Goal: Task Accomplishment & Management: Use online tool/utility

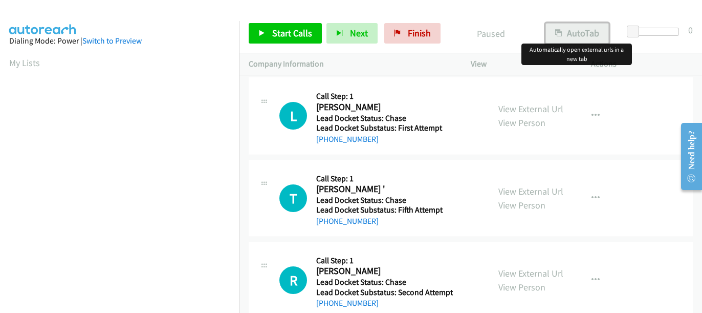
click at [576, 36] on button "AutoTab" at bounding box center [576, 33] width 63 height 20
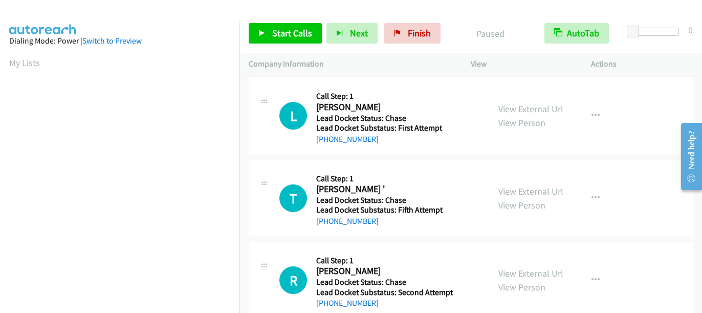
drag, startPoint x: 381, startPoint y: 142, endPoint x: 327, endPoint y: 144, distance: 53.8
click at [327, 144] on div "+1 850-227-6849" at bounding box center [383, 139] width 134 height 12
copy link "850-227-6849"
click at [256, 34] on link "Start Calls" at bounding box center [285, 33] width 73 height 20
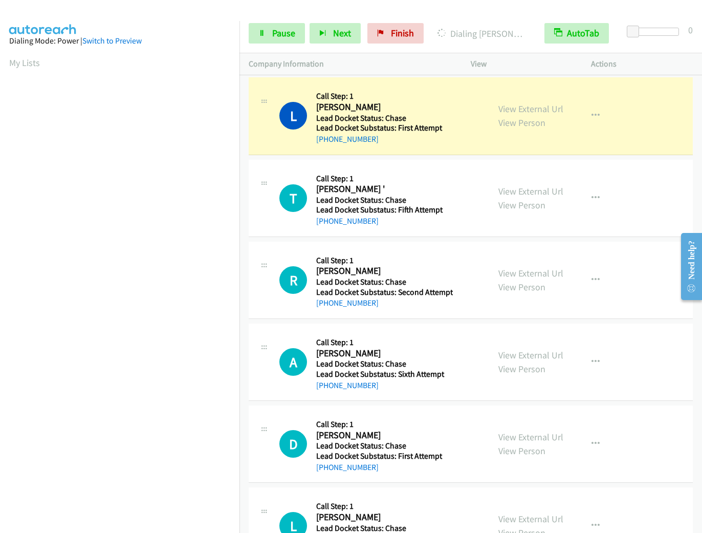
scroll to position [41, 0]
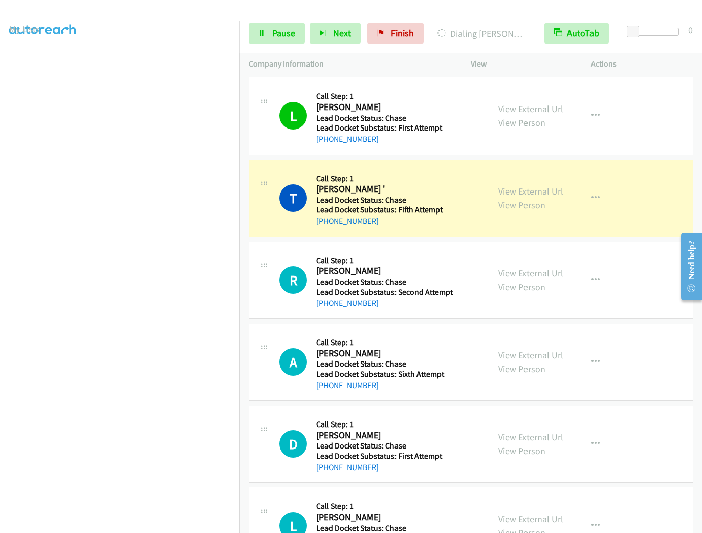
drag, startPoint x: 378, startPoint y: 221, endPoint x: 326, endPoint y: 228, distance: 51.7
click at [326, 228] on div "T Callback Scheduled Call Step: 1 Tom ' America/New_York Lead Docket Status: Ch…" at bounding box center [471, 198] width 444 height 77
copy link "248-884-1135"
click at [348, 222] on link "+1 248-884-1135" at bounding box center [347, 221] width 62 height 10
click at [598, 32] on button "AutoTab" at bounding box center [576, 33] width 64 height 20
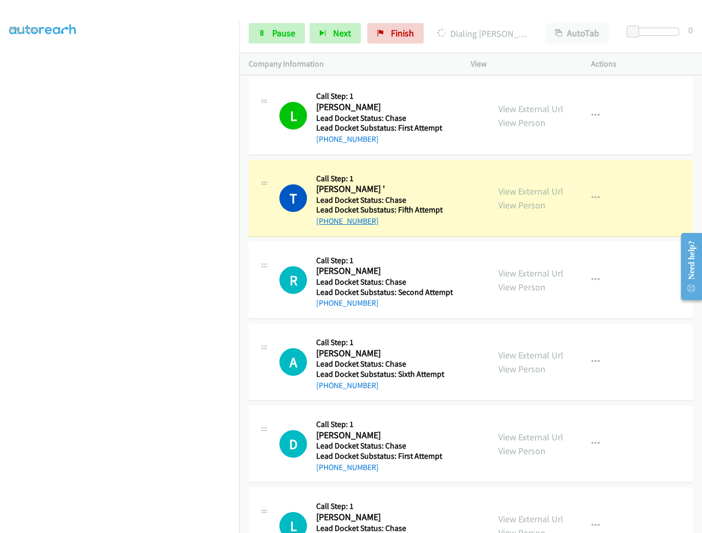
copy link "248-884-1135"
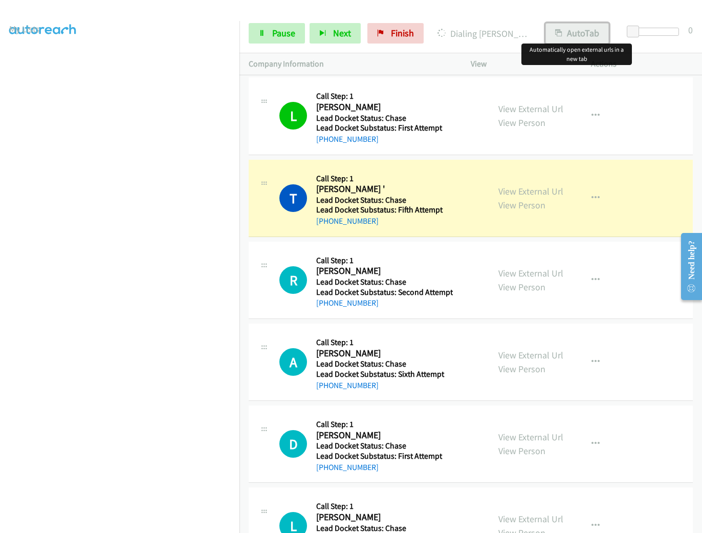
click at [571, 33] on button "AutoTab" at bounding box center [576, 33] width 63 height 20
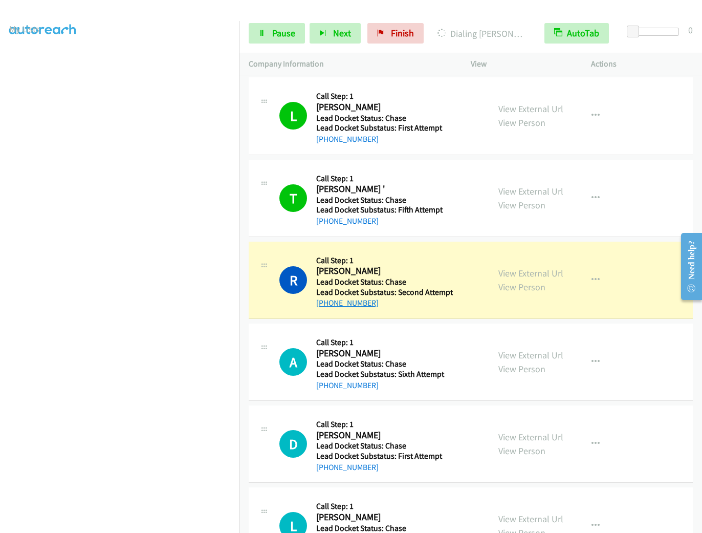
drag, startPoint x: 388, startPoint y: 305, endPoint x: 325, endPoint y: 305, distance: 63.4
click at [325, 305] on div "+1 809-910-6058" at bounding box center [384, 303] width 137 height 12
copy link "809-910-6058"
click at [477, 301] on div "R Callback Scheduled Call Step: 1 Roger Collins America/Santo_Domingo Lead Dock…" at bounding box center [369, 280] width 240 height 58
click at [419, 269] on h2 "Roger Collins" at bounding box center [383, 271] width 134 height 12
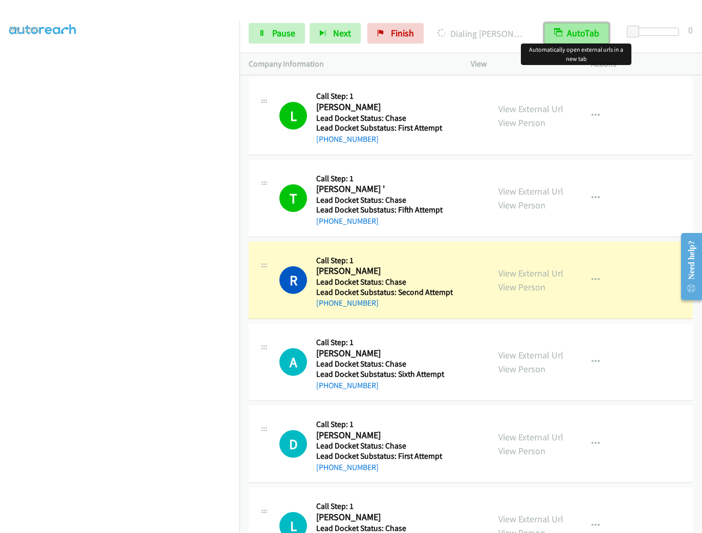
click at [592, 33] on button "AutoTab" at bounding box center [576, 33] width 64 height 20
click at [589, 35] on button "AutoTab" at bounding box center [576, 33] width 63 height 20
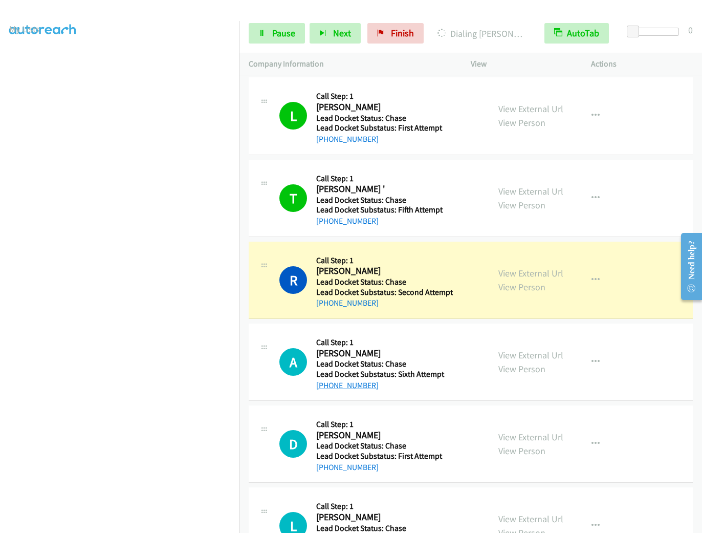
drag, startPoint x: 389, startPoint y: 388, endPoint x: 326, endPoint y: 388, distance: 62.9
click at [326, 312] on div "+1 440-810-2753" at bounding box center [383, 385] width 134 height 12
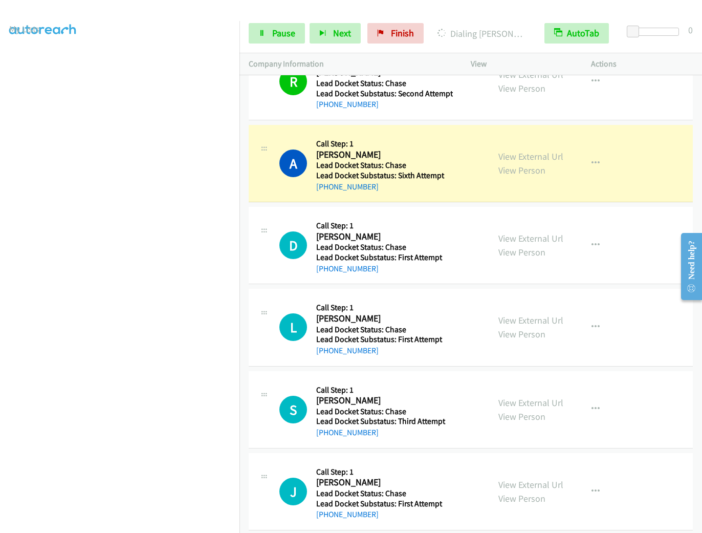
scroll to position [205, 0]
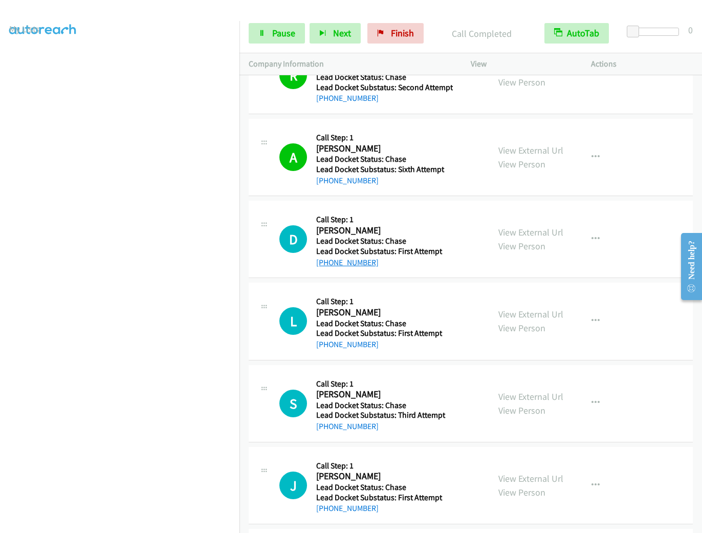
drag, startPoint x: 382, startPoint y: 261, endPoint x: 325, endPoint y: 264, distance: 56.9
click at [325, 264] on div "+1 347-932-5682" at bounding box center [383, 262] width 134 height 12
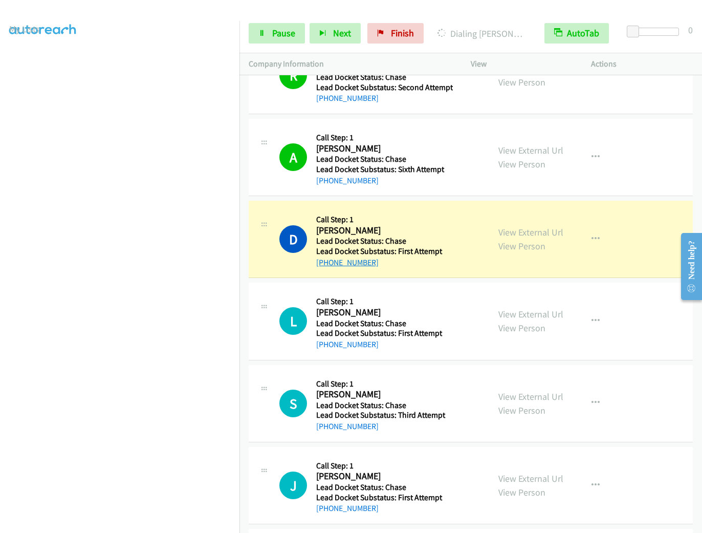
copy link "347-932-5682"
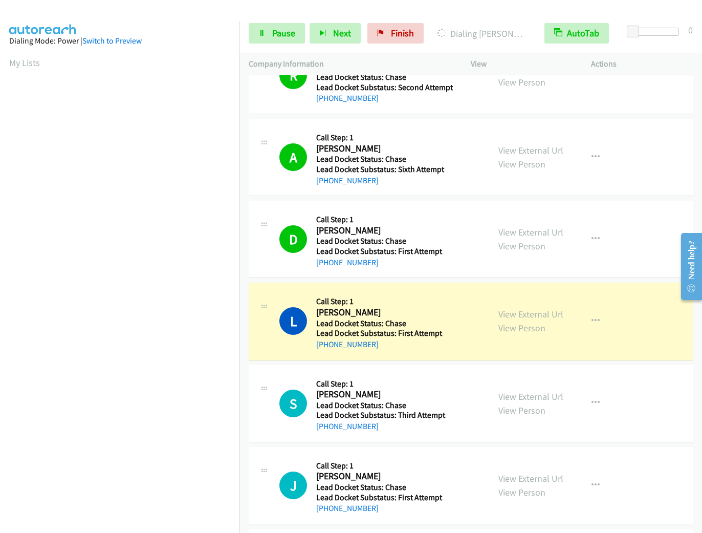
scroll to position [19, 0]
drag, startPoint x: 383, startPoint y: 348, endPoint x: 325, endPoint y: 350, distance: 57.8
click at [325, 312] on div "+1 443-799-1948" at bounding box center [383, 344] width 134 height 12
copy link "443-799-1948"
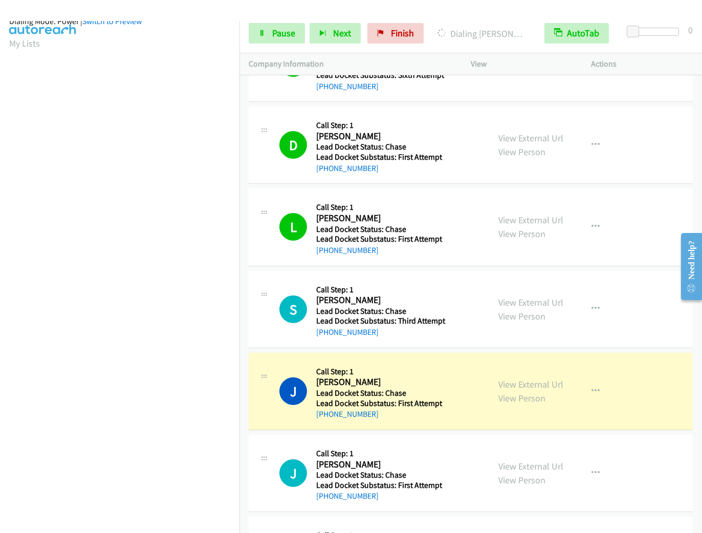
scroll to position [358, 0]
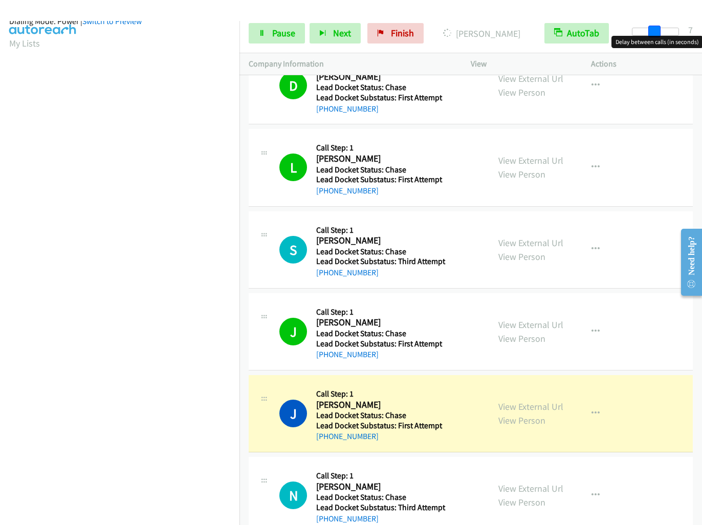
drag, startPoint x: 631, startPoint y: 31, endPoint x: 652, endPoint y: 32, distance: 20.5
click at [649, 32] on span at bounding box center [654, 32] width 12 height 12
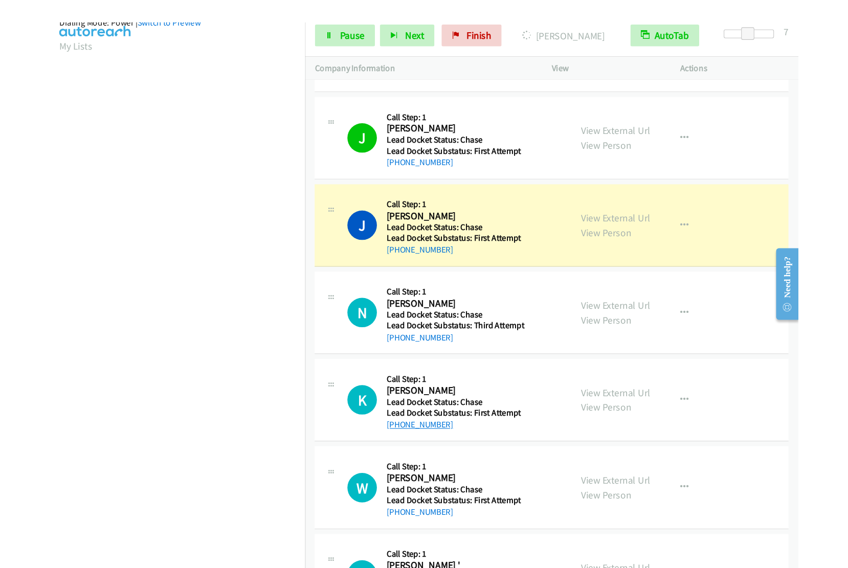
scroll to position [512, 0]
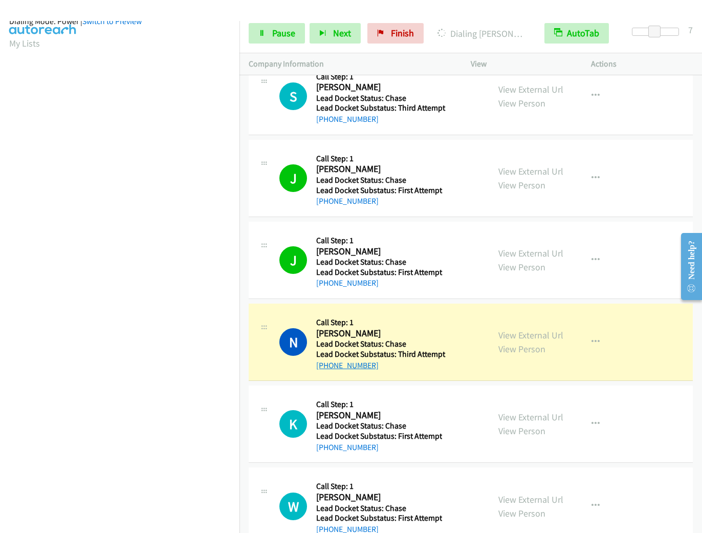
drag, startPoint x: 382, startPoint y: 364, endPoint x: 323, endPoint y: 369, distance: 59.1
click at [323, 312] on div "+1 701-929-0331" at bounding box center [383, 365] width 134 height 12
drag, startPoint x: 332, startPoint y: 357, endPoint x: 280, endPoint y: 385, distance: 58.6
click at [276, 312] on div "K Callback Scheduled Call Step: 1 Kermit Dillon America/New_York Lead Docket St…" at bounding box center [471, 423] width 444 height 77
drag, startPoint x: 373, startPoint y: 367, endPoint x: 327, endPoint y: 374, distance: 46.0
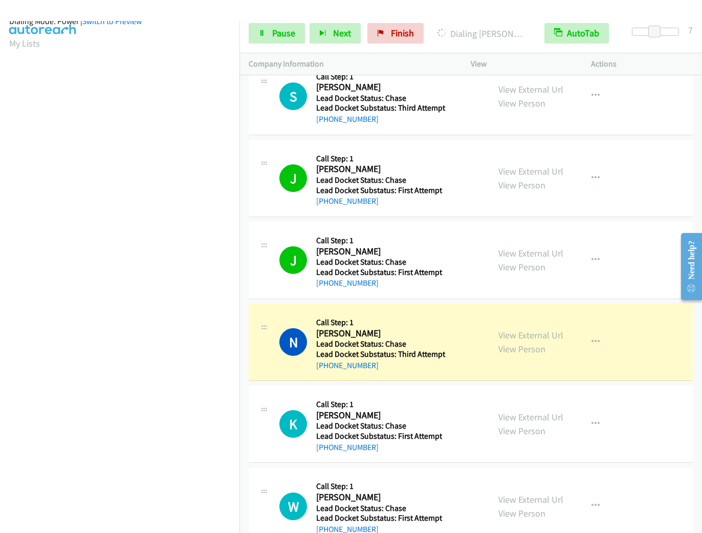
click at [327, 312] on div "N Callback Scheduled Call Step: 1 Nathaniel Harrison America/North_Dakota/Cente…" at bounding box center [471, 341] width 444 height 77
copy link "701-929-0331"
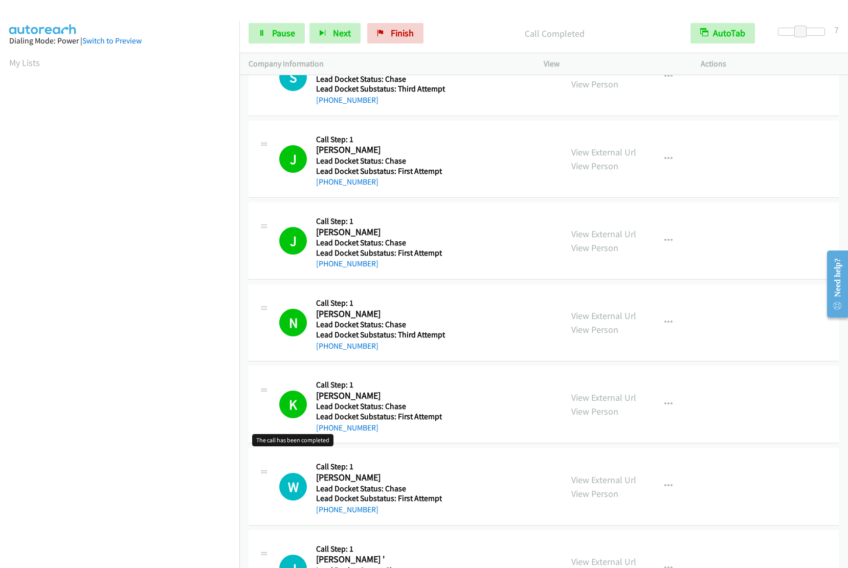
scroll to position [563, 0]
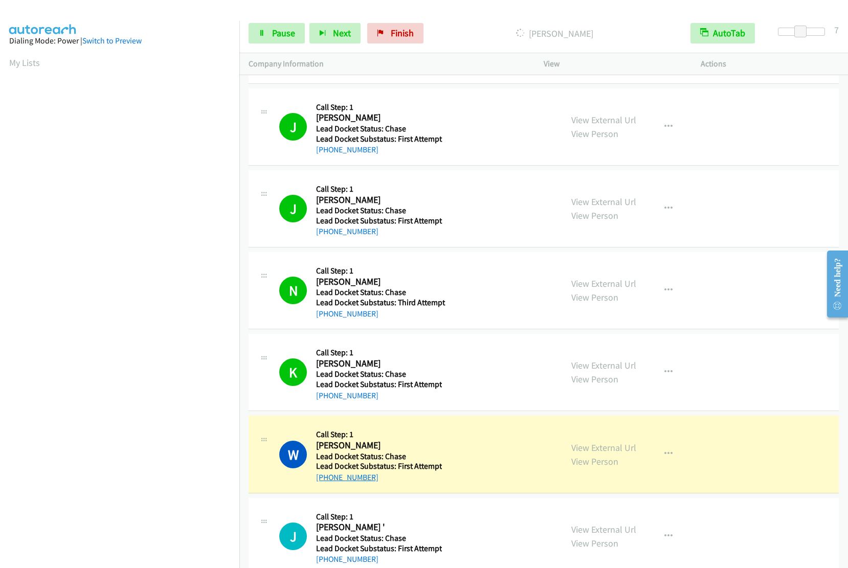
drag, startPoint x: 373, startPoint y: 477, endPoint x: 323, endPoint y: 474, distance: 50.2
click at [323, 312] on div "+1 478-595-5121" at bounding box center [379, 478] width 126 height 12
copy link "478-595-5121"
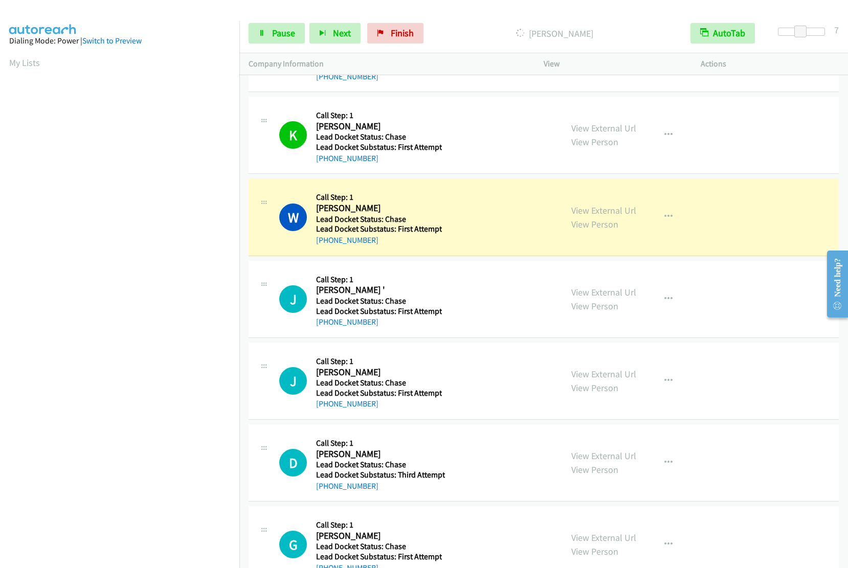
scroll to position [819, 0]
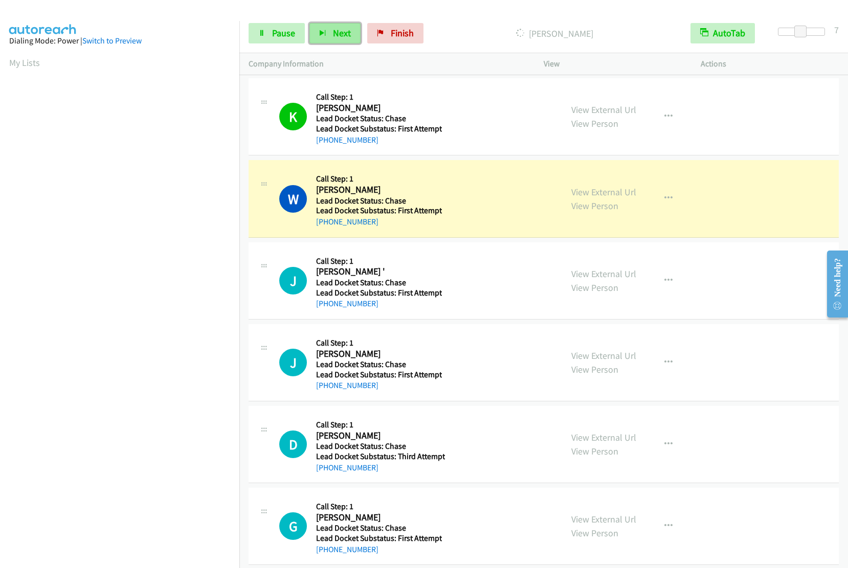
click at [333, 32] on span "Next" at bounding box center [342, 33] width 18 height 12
drag, startPoint x: 378, startPoint y: 304, endPoint x: 324, endPoint y: 303, distance: 53.2
click at [324, 303] on div "+1 713-283-8944" at bounding box center [379, 304] width 126 height 12
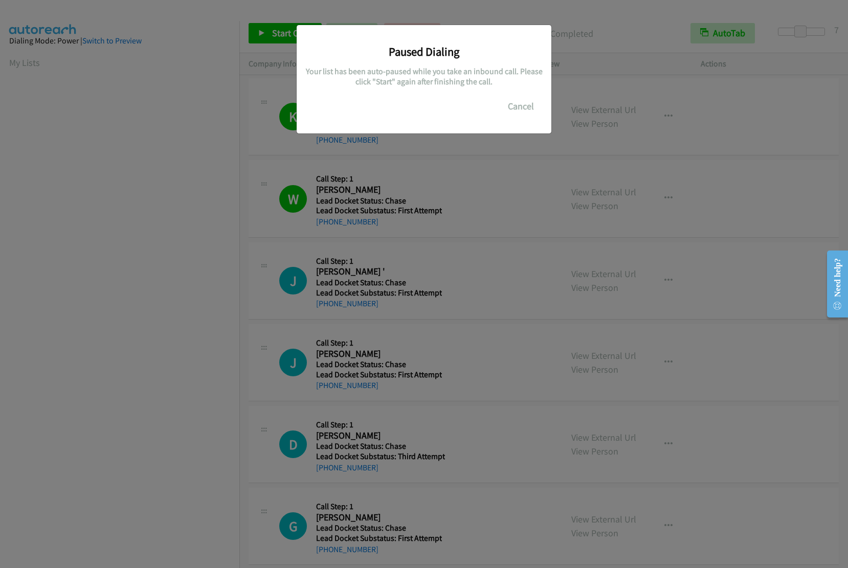
click at [155, 293] on div "Paused Dialing Your list has been auto-paused while you take an inbound call. P…" at bounding box center [424, 288] width 848 height 559
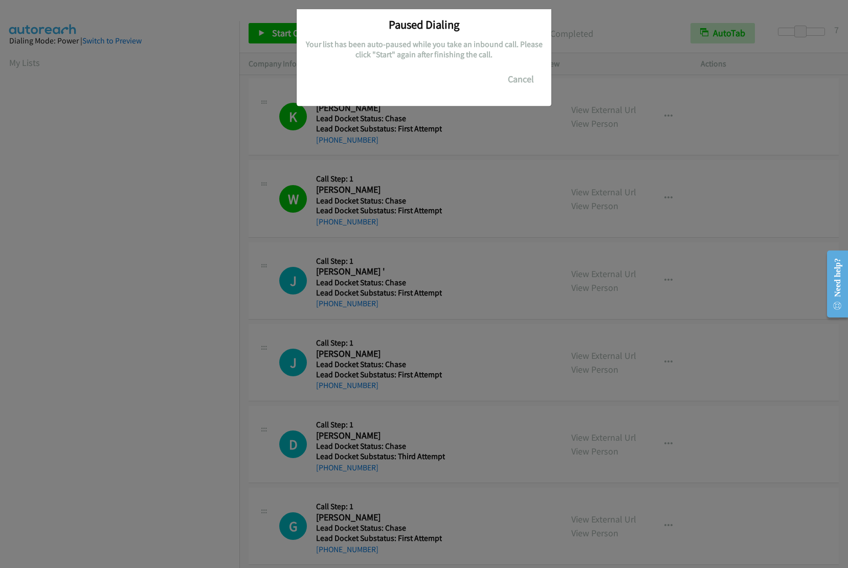
click at [155, 294] on div at bounding box center [424, 284] width 848 height 568
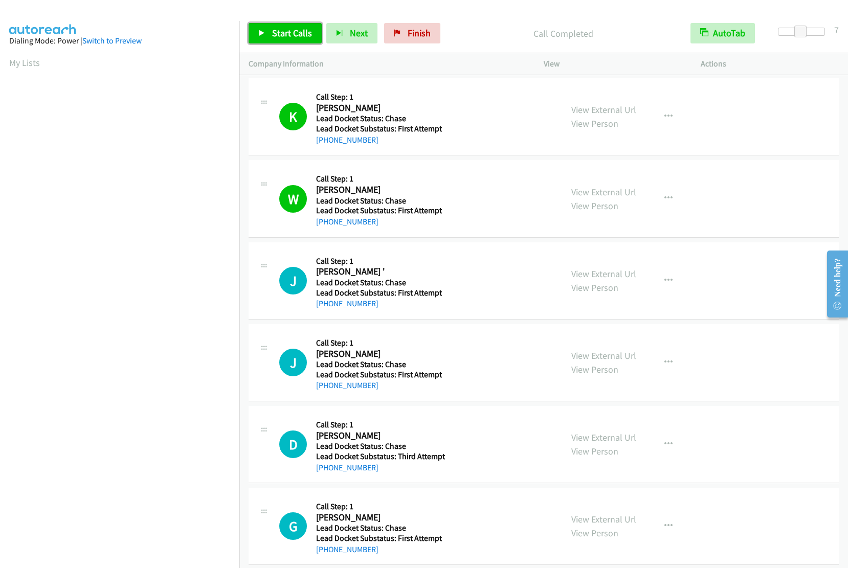
click at [283, 29] on span "Start Calls" at bounding box center [292, 33] width 40 height 12
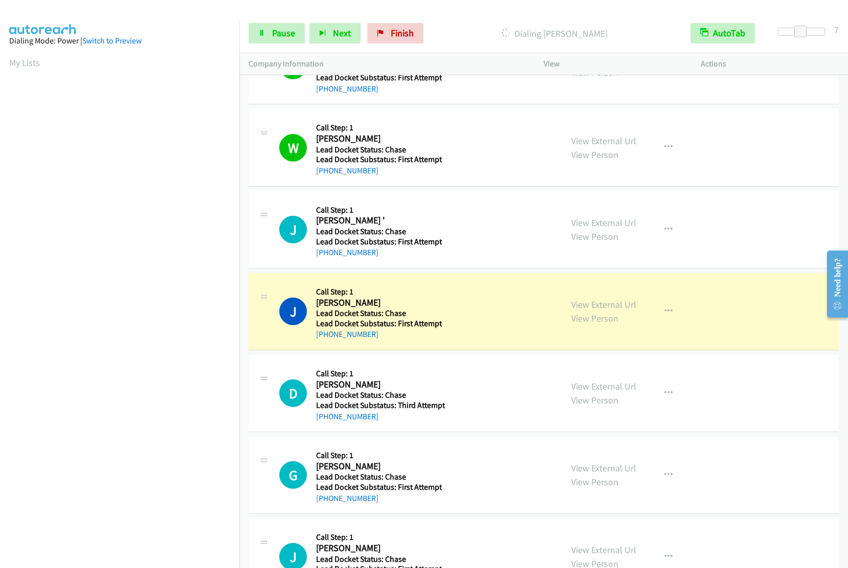
scroll to position [921, 0]
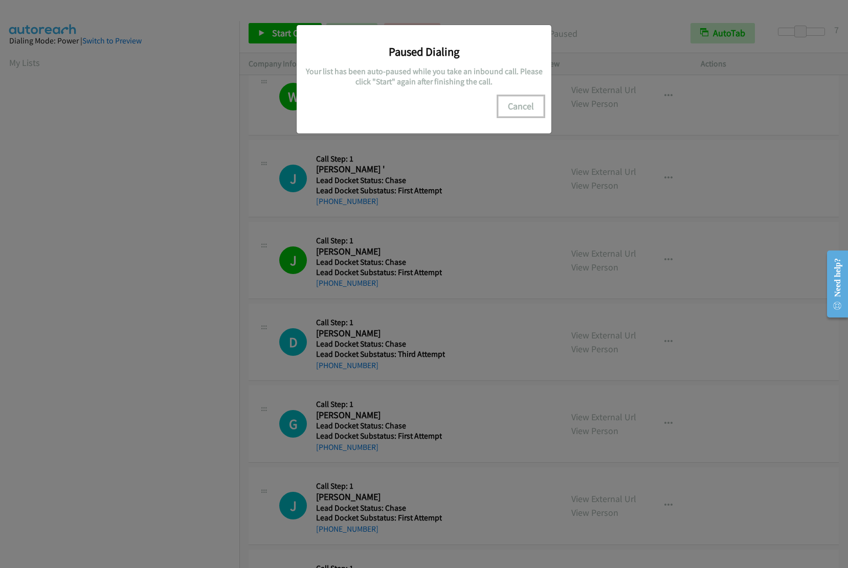
click at [509, 109] on button "Cancel" at bounding box center [521, 106] width 46 height 20
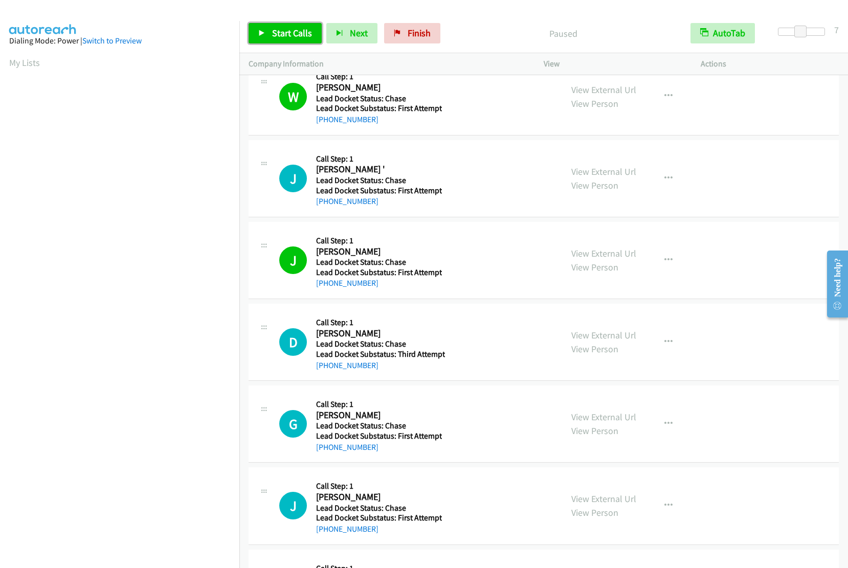
click at [287, 35] on span "Start Calls" at bounding box center [292, 33] width 40 height 12
click at [402, 36] on span "Finish" at bounding box center [402, 33] width 23 height 12
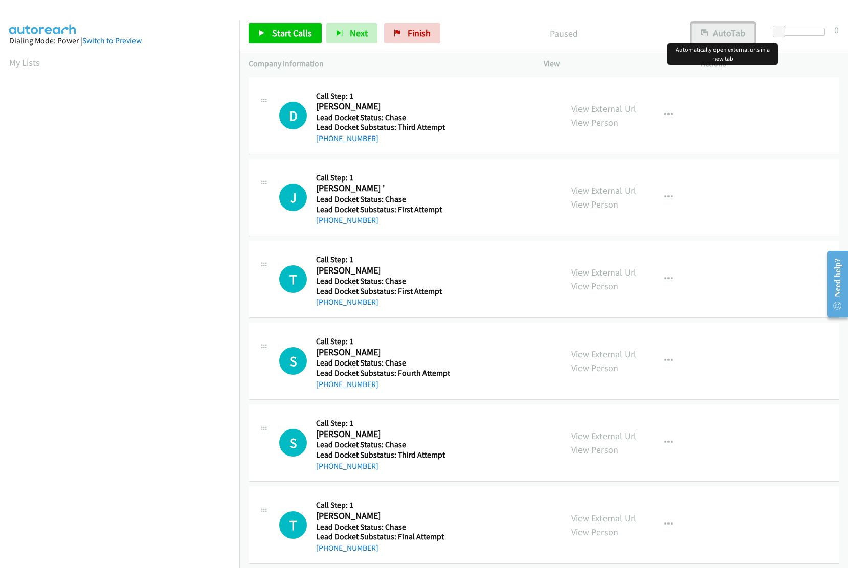
click at [728, 30] on button "AutoTab" at bounding box center [723, 33] width 63 height 20
click at [288, 33] on span "Start Calls" at bounding box center [292, 33] width 40 height 12
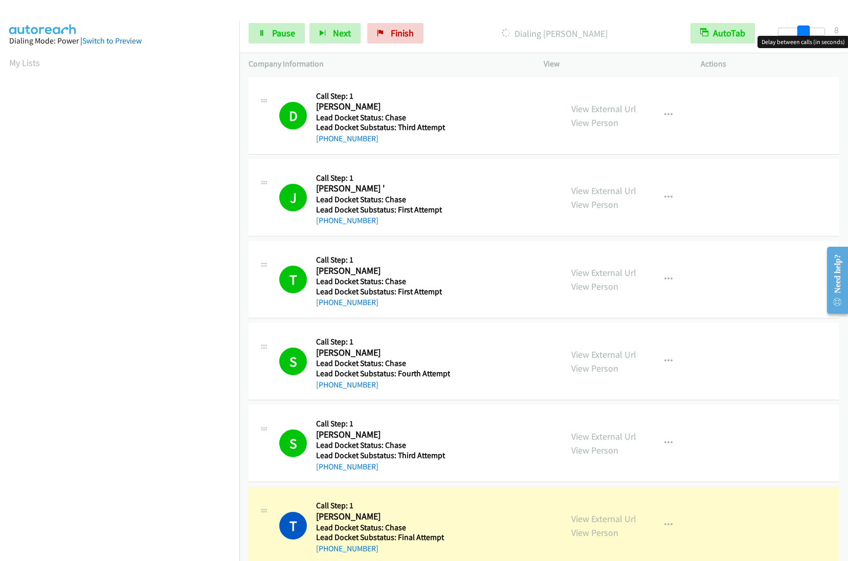
drag, startPoint x: 781, startPoint y: 33, endPoint x: 805, endPoint y: 33, distance: 24.1
click at [805, 33] on span at bounding box center [804, 32] width 12 height 12
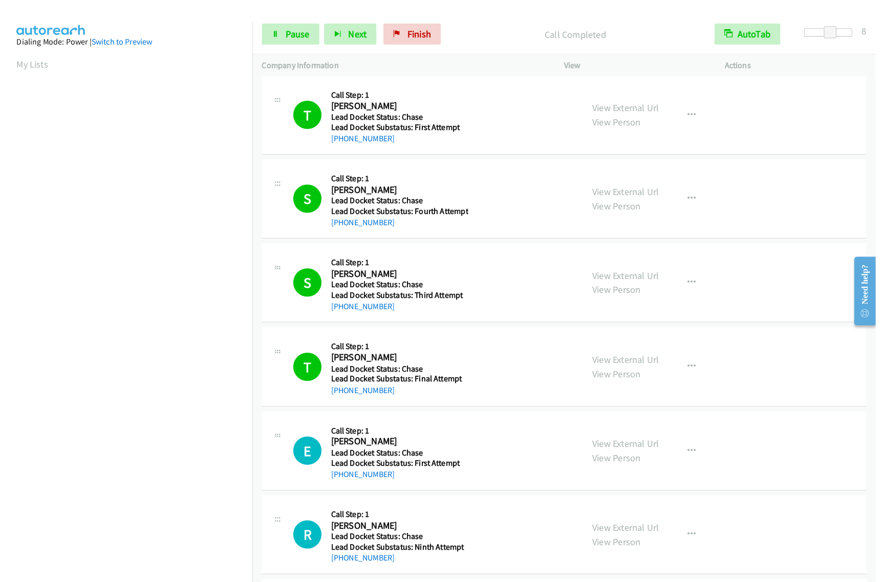
scroll to position [307, 0]
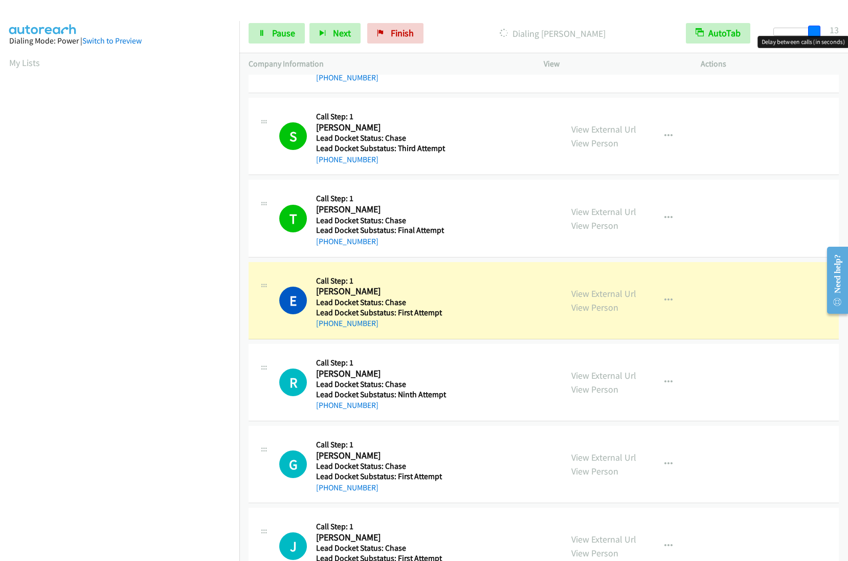
drag, startPoint x: 800, startPoint y: 32, endPoint x: 815, endPoint y: 32, distance: 14.3
click at [815, 32] on span at bounding box center [814, 32] width 12 height 12
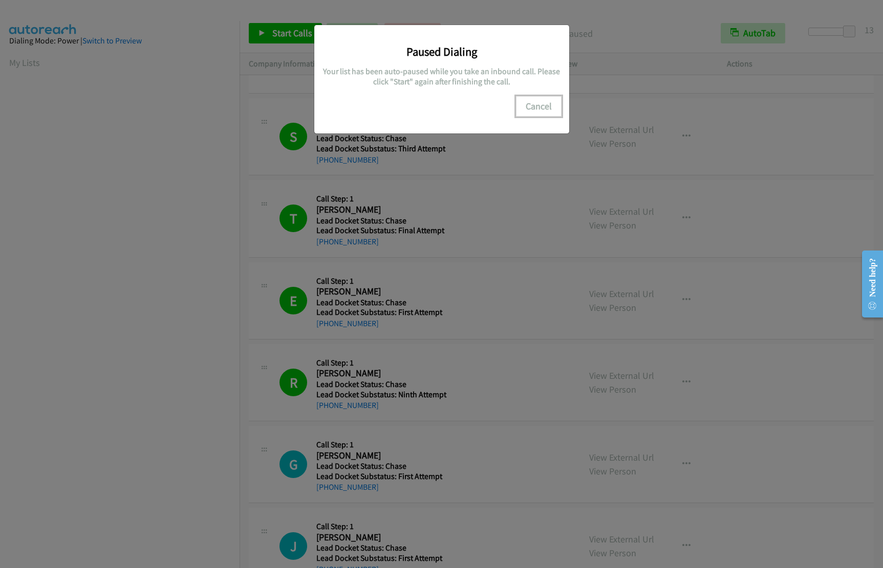
click at [546, 109] on button "Cancel" at bounding box center [539, 106] width 46 height 20
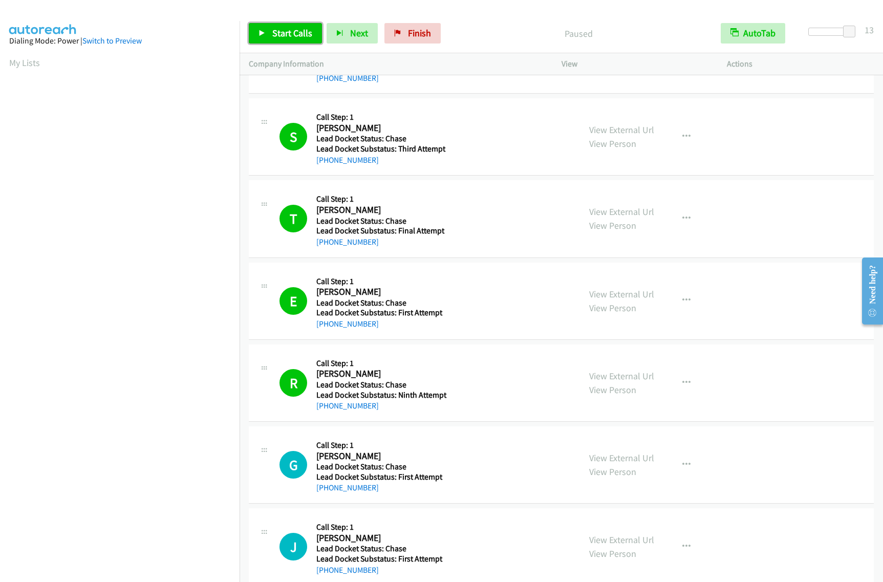
click at [272, 39] on link "Start Calls" at bounding box center [285, 33] width 73 height 20
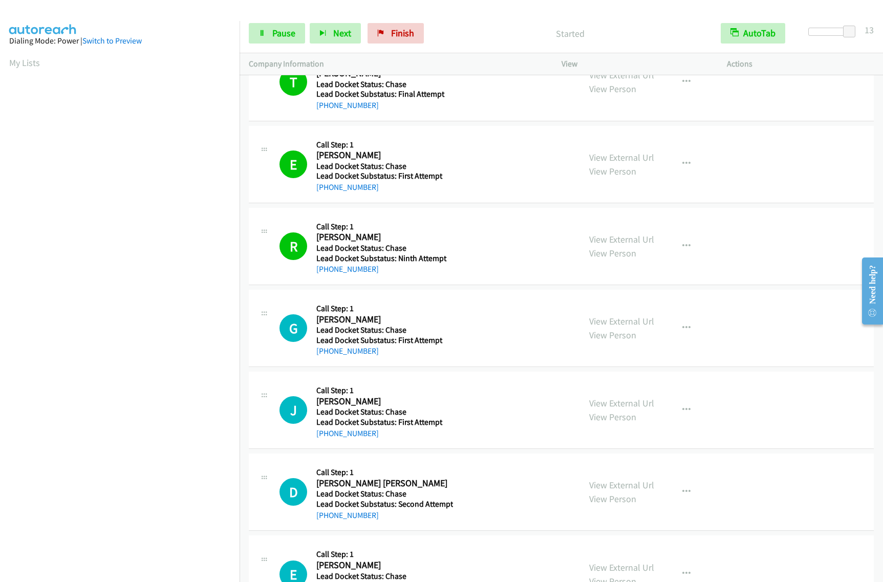
scroll to position [460, 0]
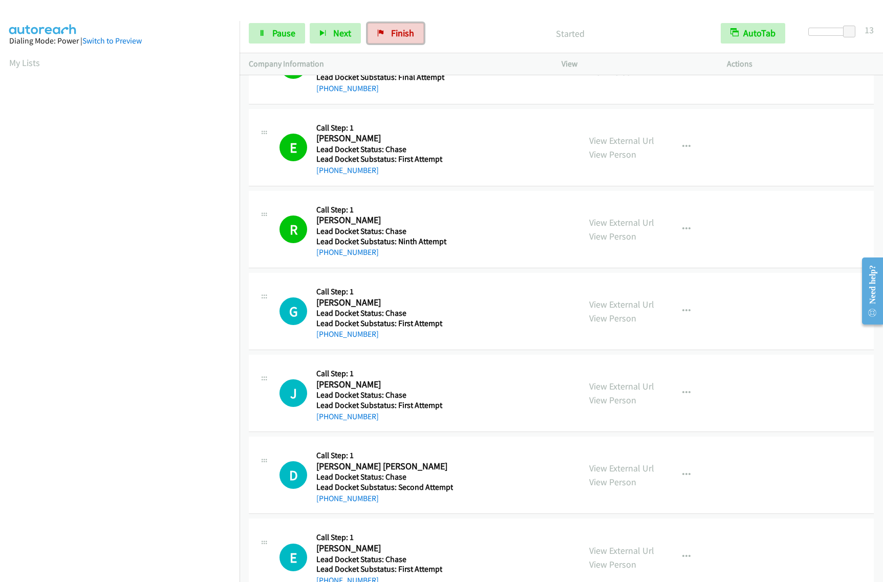
drag, startPoint x: 392, startPoint y: 36, endPoint x: 471, endPoint y: 55, distance: 80.5
click at [392, 36] on span "Finish" at bounding box center [402, 33] width 23 height 12
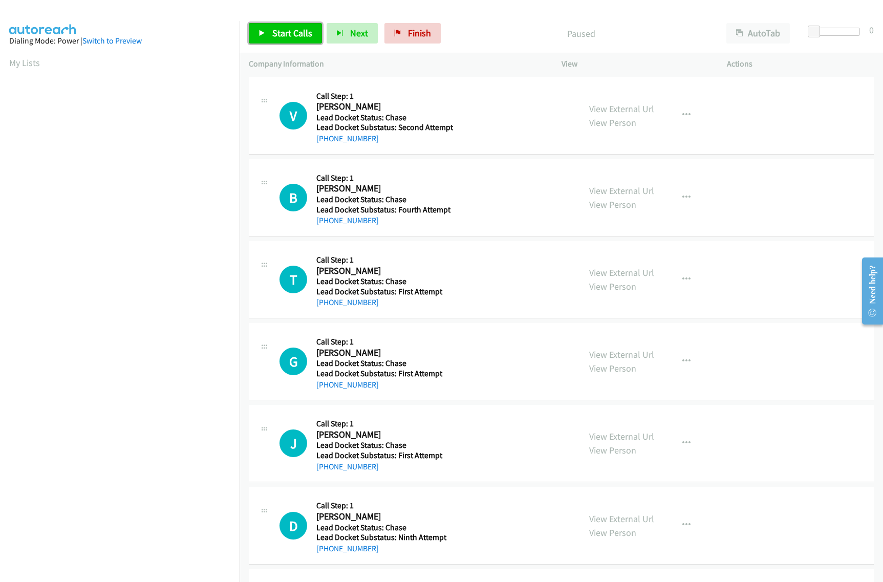
click at [273, 34] on span "Start Calls" at bounding box center [292, 33] width 40 height 12
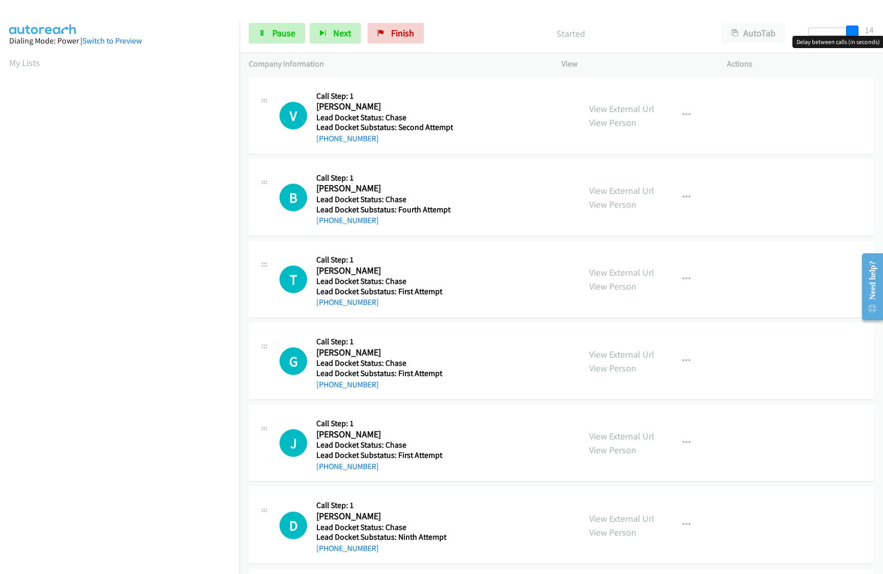
drag, startPoint x: 813, startPoint y: 28, endPoint x: 856, endPoint y: 32, distance: 43.2
click at [856, 32] on span at bounding box center [852, 32] width 12 height 12
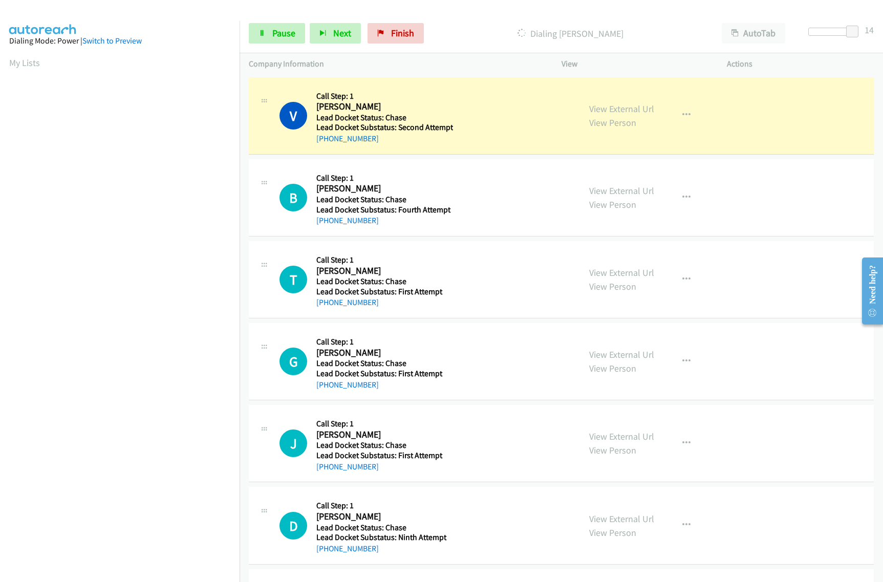
drag, startPoint x: 377, startPoint y: 141, endPoint x: 326, endPoint y: 146, distance: 51.4
click at [326, 146] on div "V Callback Scheduled Call Step: 1 Victor Beckerecker America/New_York Lead Dock…" at bounding box center [561, 115] width 625 height 77
copy link "941-286-5731"
click at [759, 33] on button "AutoTab" at bounding box center [752, 33] width 63 height 20
click at [851, 33] on span at bounding box center [849, 32] width 12 height 12
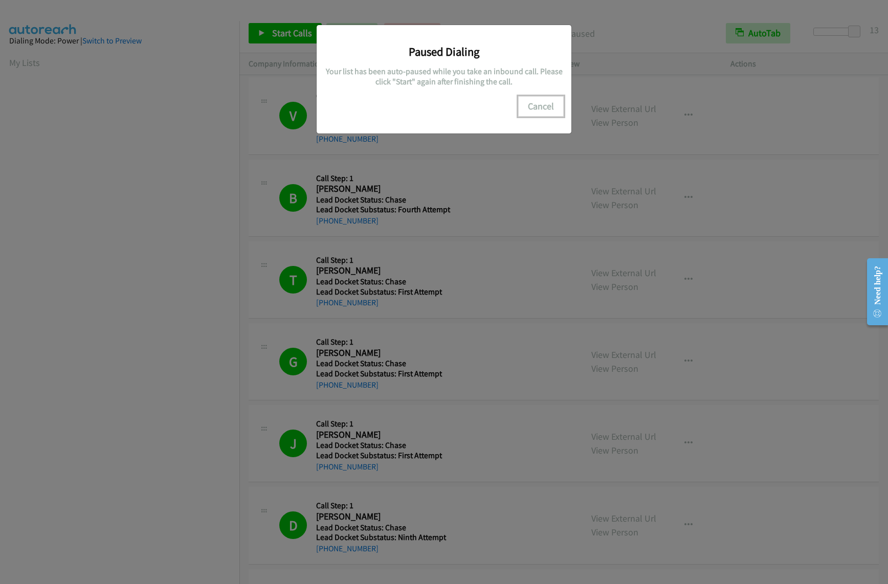
click at [551, 112] on button "Cancel" at bounding box center [541, 106] width 46 height 20
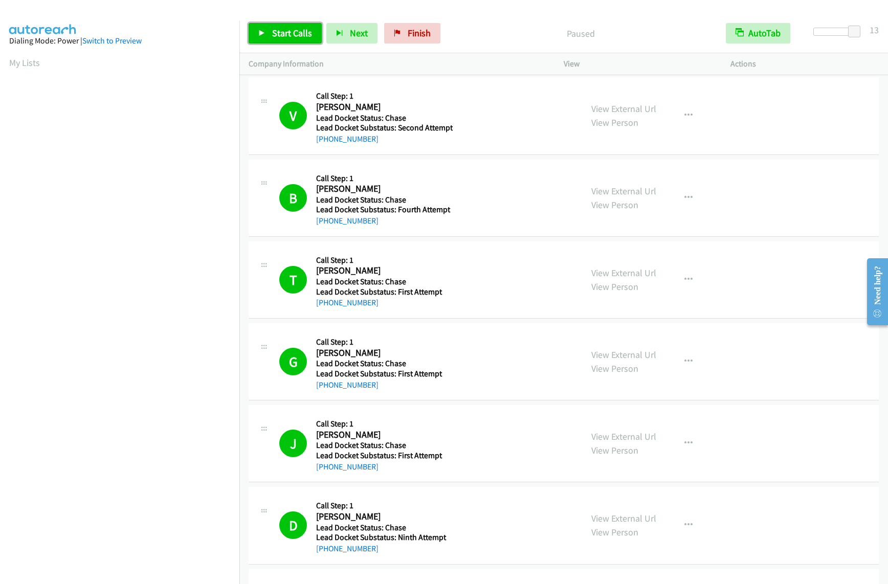
click at [292, 29] on span "Start Calls" at bounding box center [292, 33] width 40 height 12
click at [395, 31] on span "Finish" at bounding box center [402, 33] width 23 height 12
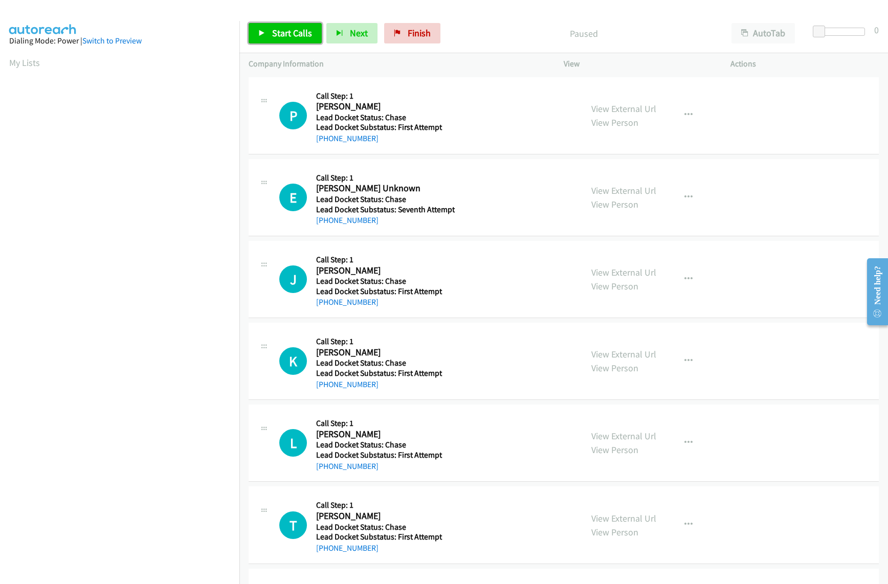
click at [288, 40] on link "Start Calls" at bounding box center [285, 33] width 73 height 20
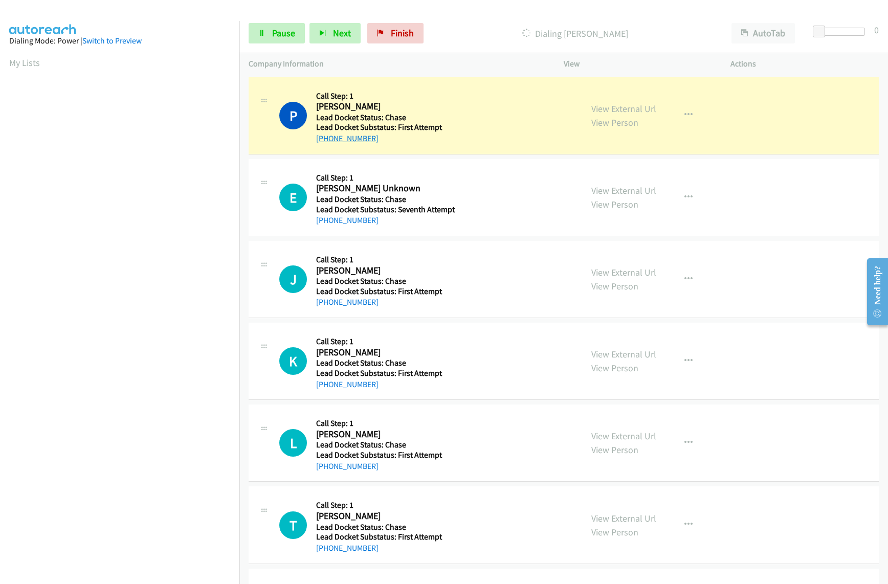
drag, startPoint x: 387, startPoint y: 138, endPoint x: 326, endPoint y: 137, distance: 60.4
click at [326, 137] on div "[PHONE_NUMBER]" at bounding box center [384, 139] width 136 height 12
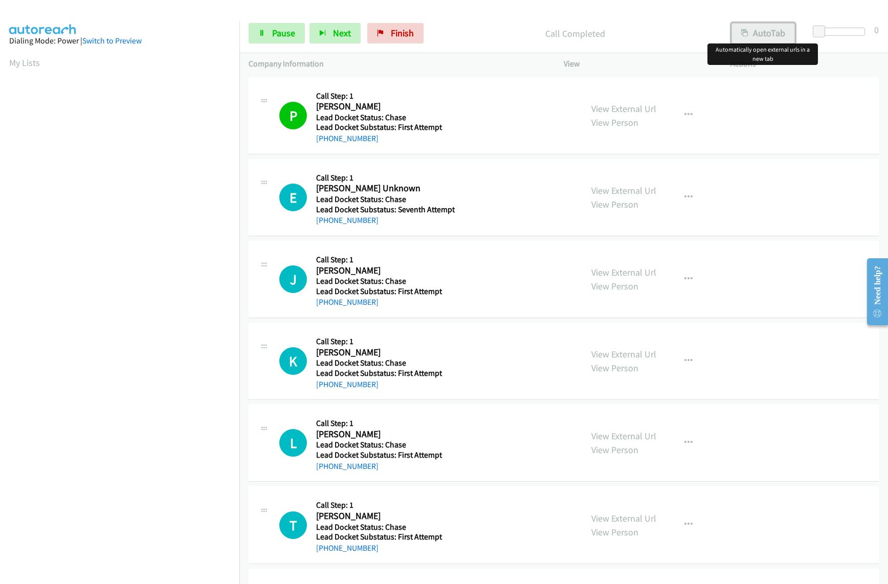
click at [747, 27] on button "AutoTab" at bounding box center [763, 33] width 63 height 20
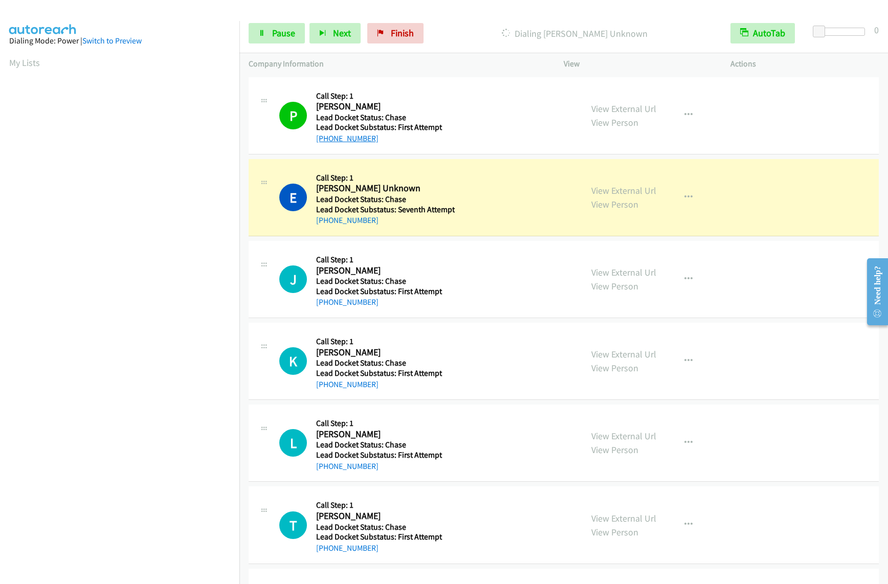
copy link "[PHONE_NUMBER]"
click at [374, 226] on div "[PHONE_NUMBER]" at bounding box center [385, 220] width 139 height 12
drag, startPoint x: 372, startPoint y: 224, endPoint x: 327, endPoint y: 227, distance: 45.1
click at [327, 227] on div "E Callback Scheduled Call Step: 1 [PERSON_NAME] Unknown America/Los_Angeles Lea…" at bounding box center [564, 197] width 630 height 77
copy link "[PHONE_NUMBER]"
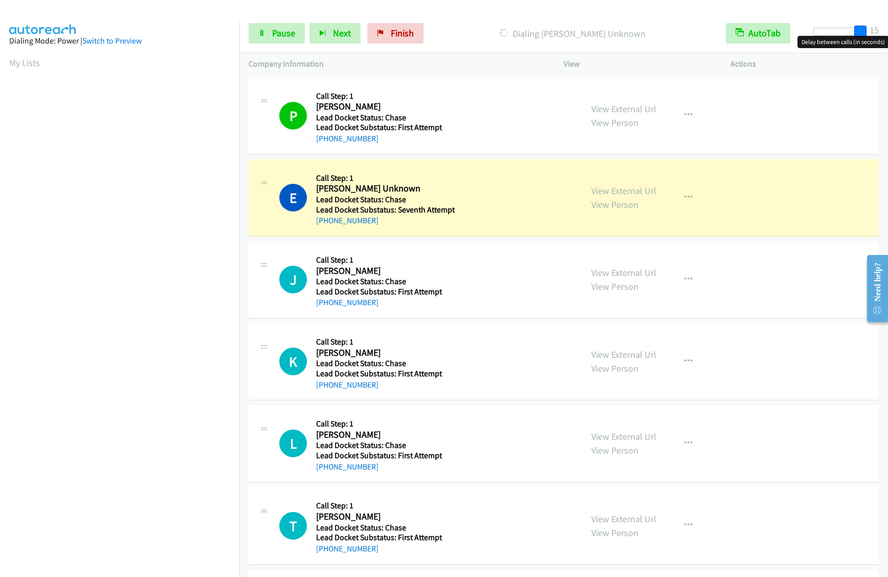
drag, startPoint x: 823, startPoint y: 33, endPoint x: 879, endPoint y: 32, distance: 56.3
click at [879, 32] on div "Start Calls Pause Next Finish Dialing [PERSON_NAME] Unknown AutoTab AutoTab 15" at bounding box center [563, 33] width 649 height 39
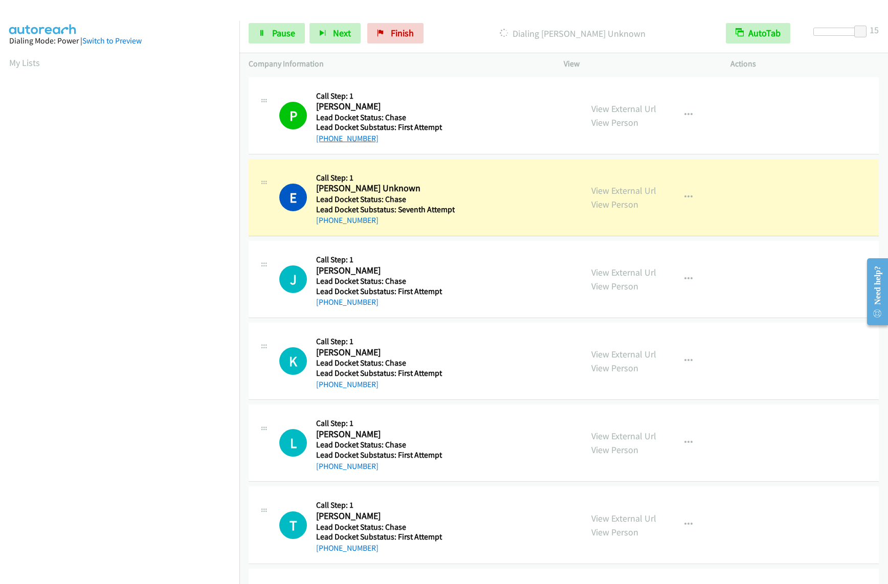
drag, startPoint x: 380, startPoint y: 142, endPoint x: 342, endPoint y: 138, distance: 38.1
click at [328, 141] on div "[PHONE_NUMBER]" at bounding box center [384, 139] width 136 height 12
drag, startPoint x: 342, startPoint y: 138, endPoint x: 508, endPoint y: 148, distance: 166.6
click at [508, 148] on div "P Callback Scheduled Call Step: 1 [PERSON_NAME] America/Los_Angeles Lead Docket…" at bounding box center [564, 115] width 630 height 77
drag, startPoint x: 387, startPoint y: 144, endPoint x: 326, endPoint y: 138, distance: 61.1
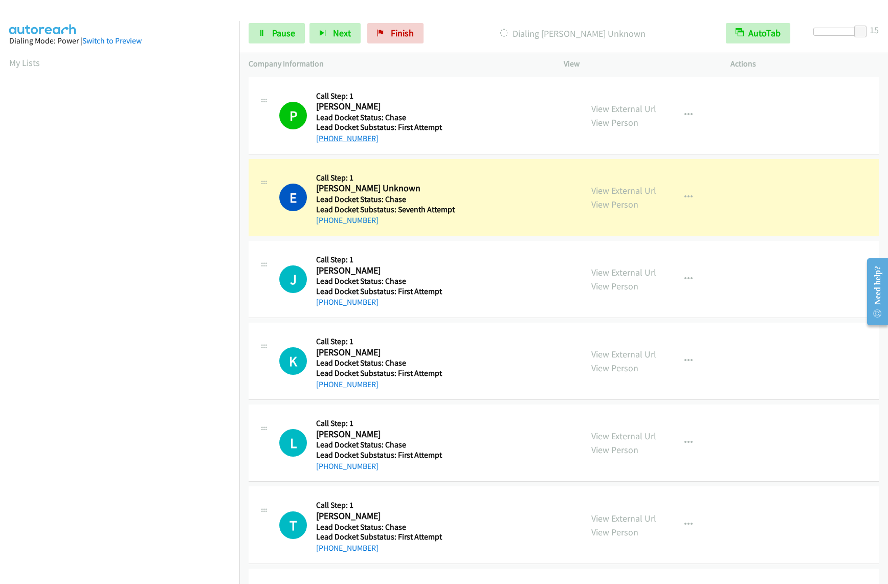
click at [326, 138] on div "[PHONE_NUMBER]" at bounding box center [384, 139] width 136 height 12
copy link "[PHONE_NUMBER]"
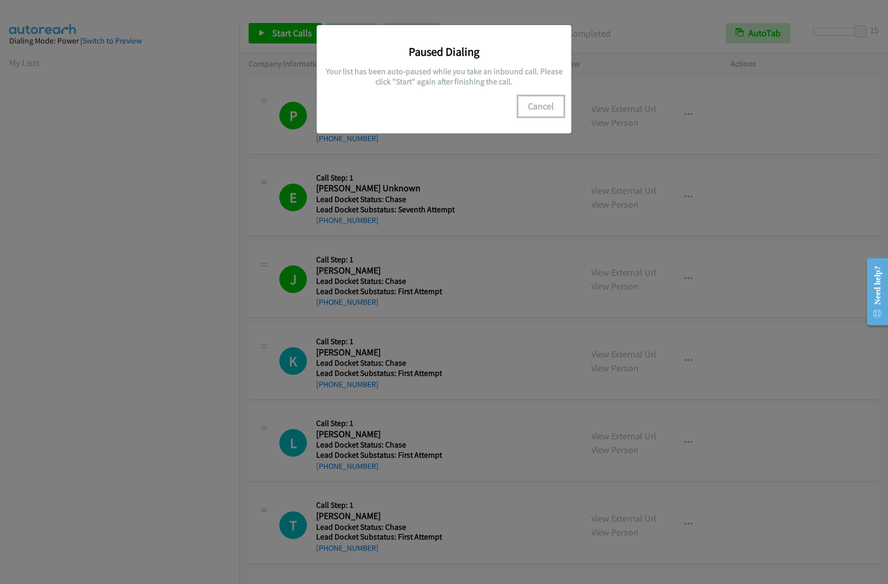
click at [546, 106] on button "Cancel" at bounding box center [541, 106] width 46 height 20
